Goal: Contribute content

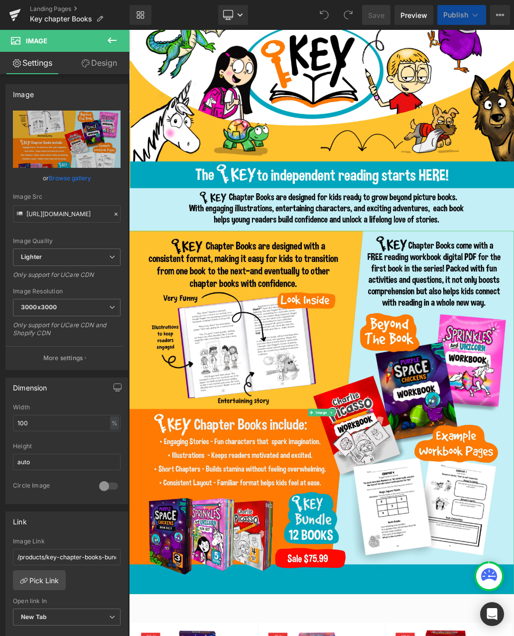
scroll to position [234, 0]
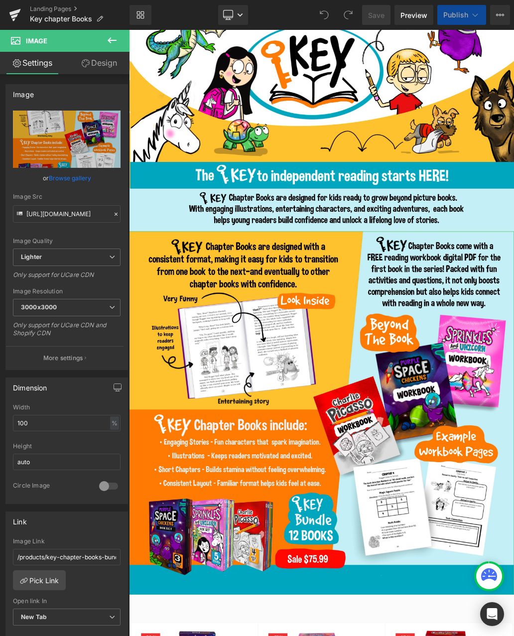
click at [0, 0] on icon "Replace Image" at bounding box center [0, 0] width 0 height 0
type input "C:\fakepath\IMG_4805.jpeg"
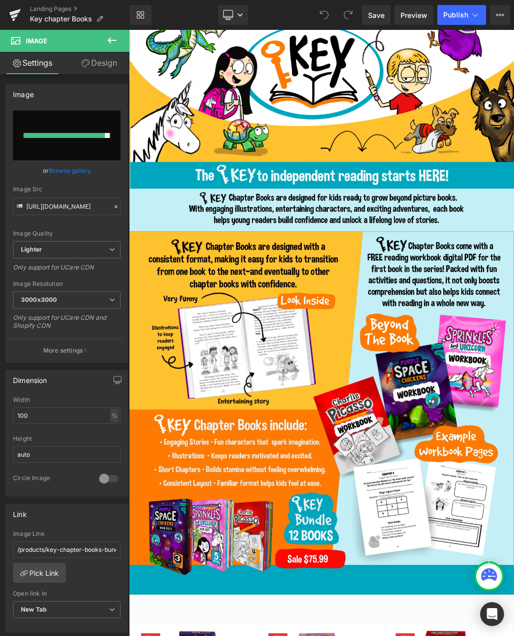
type input "[URL][DOMAIN_NAME]"
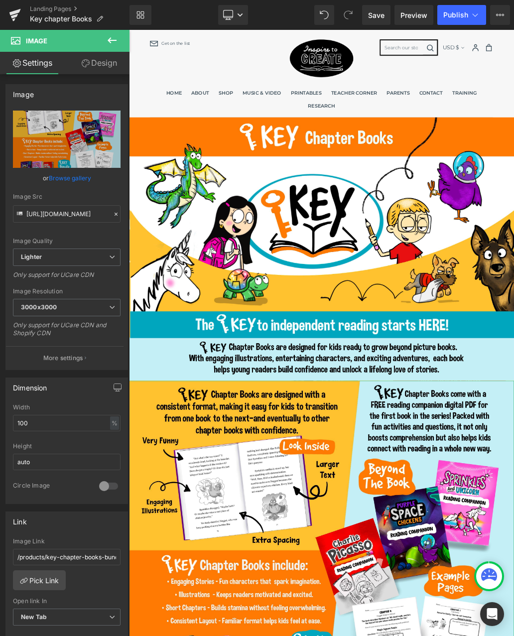
scroll to position [0, 0]
click at [456, 351] on img at bounding box center [430, 373] width 602 height 412
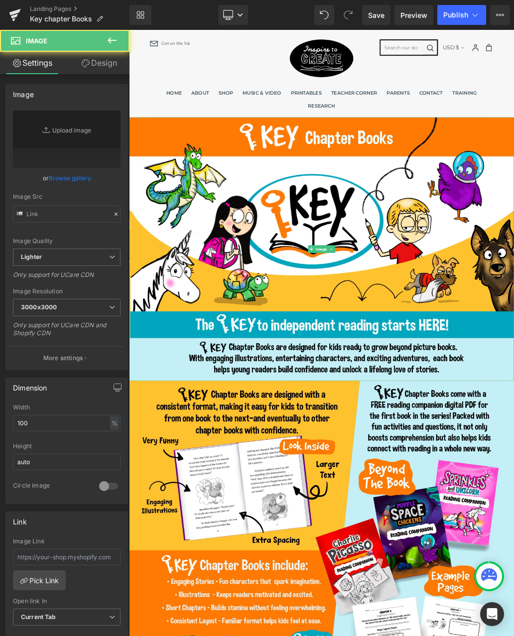
type input "[URL][DOMAIN_NAME]"
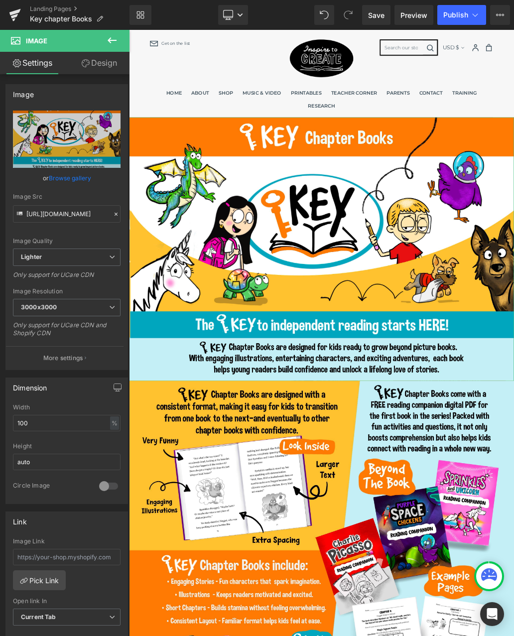
click at [81, 178] on link "Browse gallery" at bounding box center [70, 177] width 42 height 17
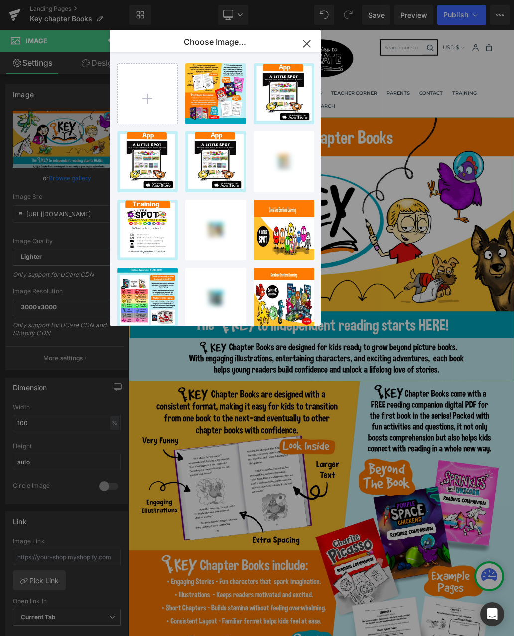
click at [163, 109] on input "file" at bounding box center [147, 94] width 60 height 60
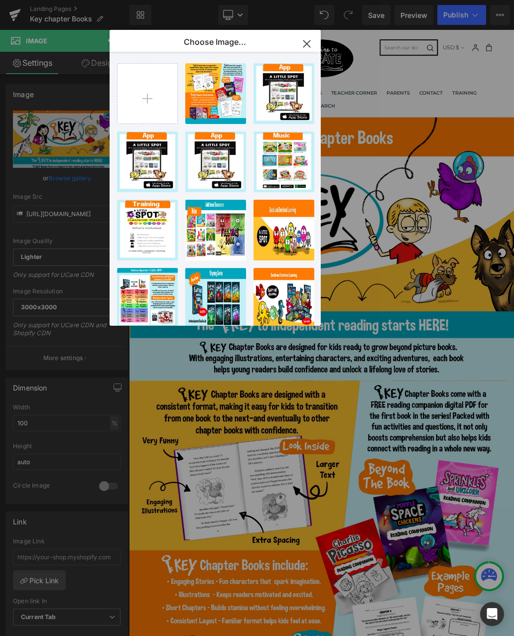
type input "C:\fakepath\IMG_4804.jpeg"
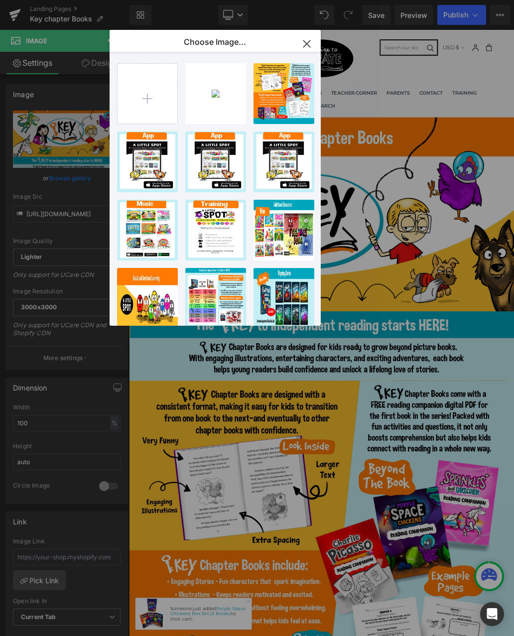
click at [0, 0] on div "IMG_480...4804.jpeg 981.08 KB" at bounding box center [0, 0] width 0 height 0
type input "[URL][DOMAIN_NAME]"
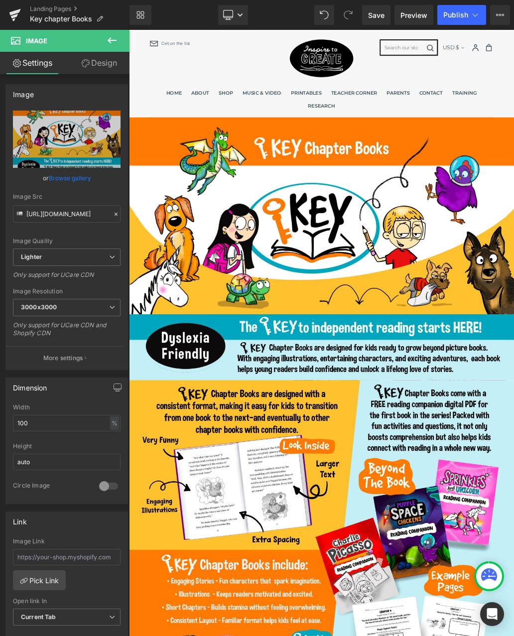
click at [468, 13] on button "Publish" at bounding box center [461, 15] width 49 height 20
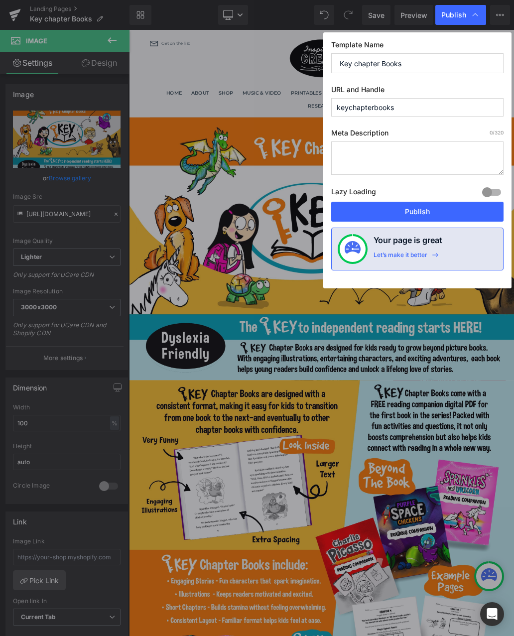
click at [440, 212] on button "Publish" at bounding box center [417, 212] width 172 height 20
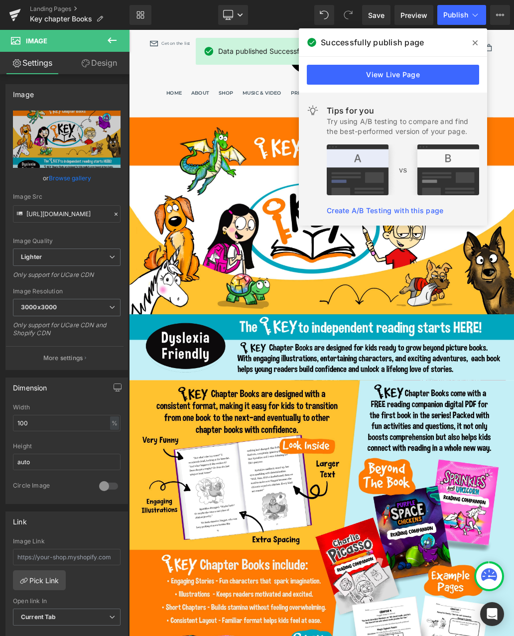
click at [449, 81] on link "View Live Page" at bounding box center [393, 75] width 172 height 20
